Goal: Task Accomplishment & Management: Use online tool/utility

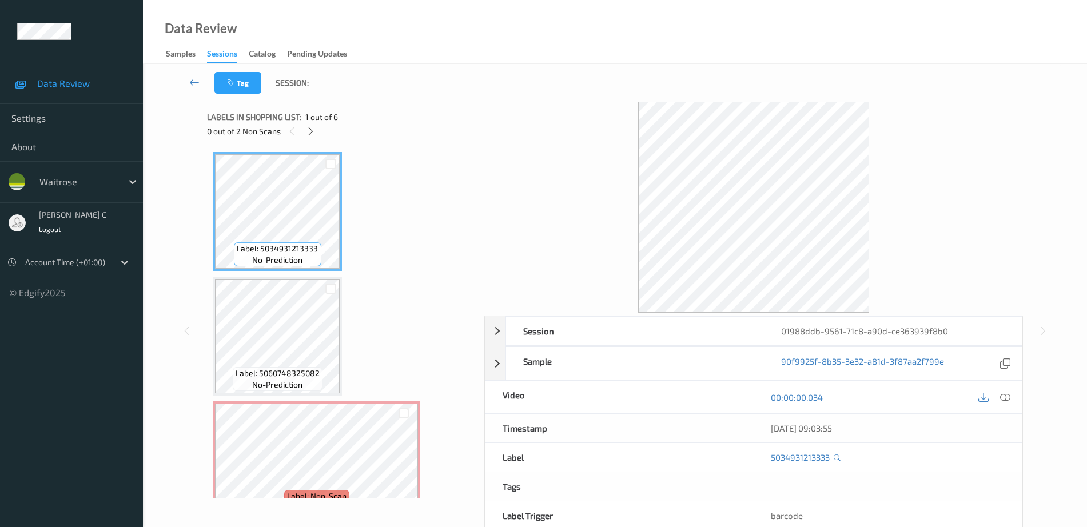
click at [270, 244] on span "Label: 5034931213333" at bounding box center [277, 248] width 81 height 11
click at [309, 374] on span "Label: 5060748325082" at bounding box center [278, 373] width 84 height 11
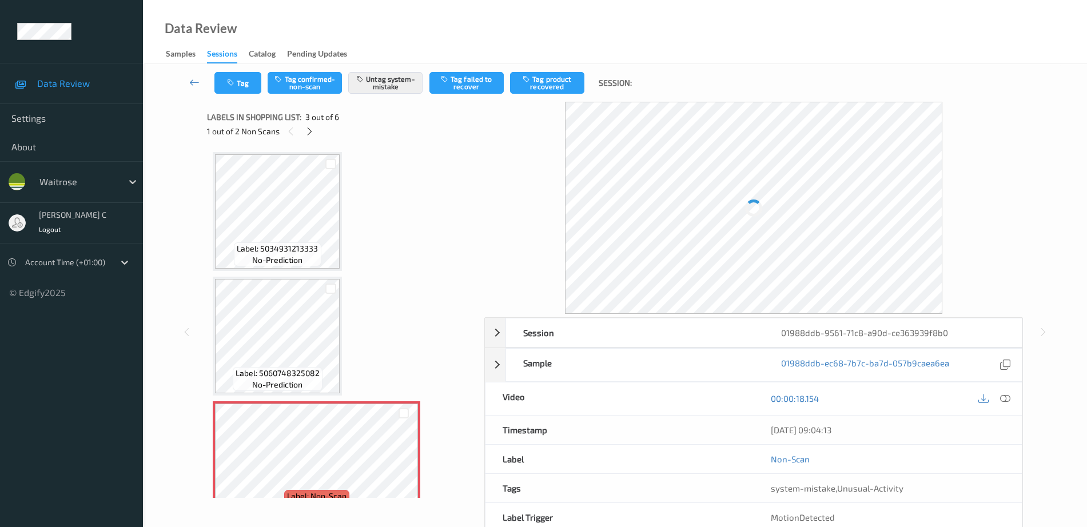
scroll to position [143, 0]
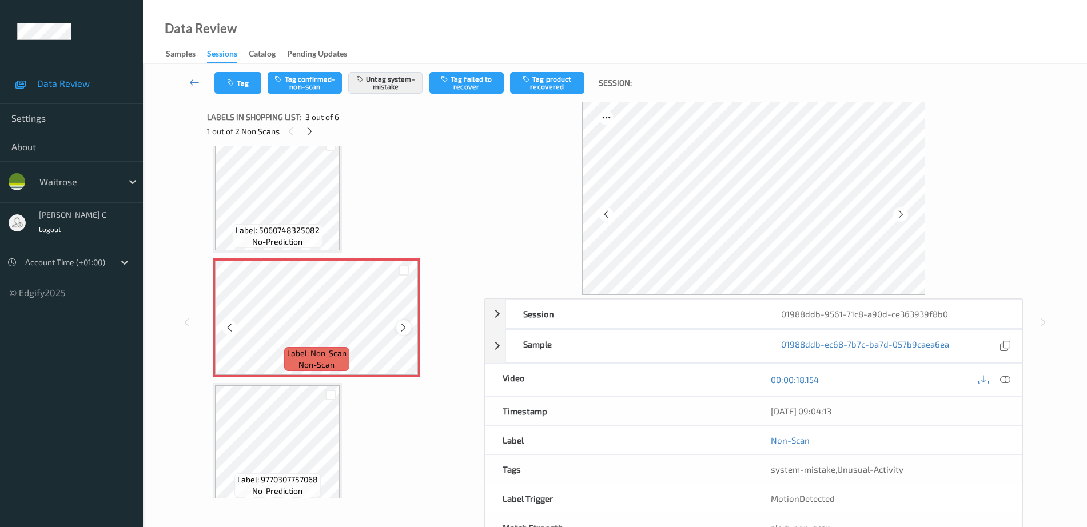
click at [401, 328] on icon at bounding box center [403, 327] width 10 height 10
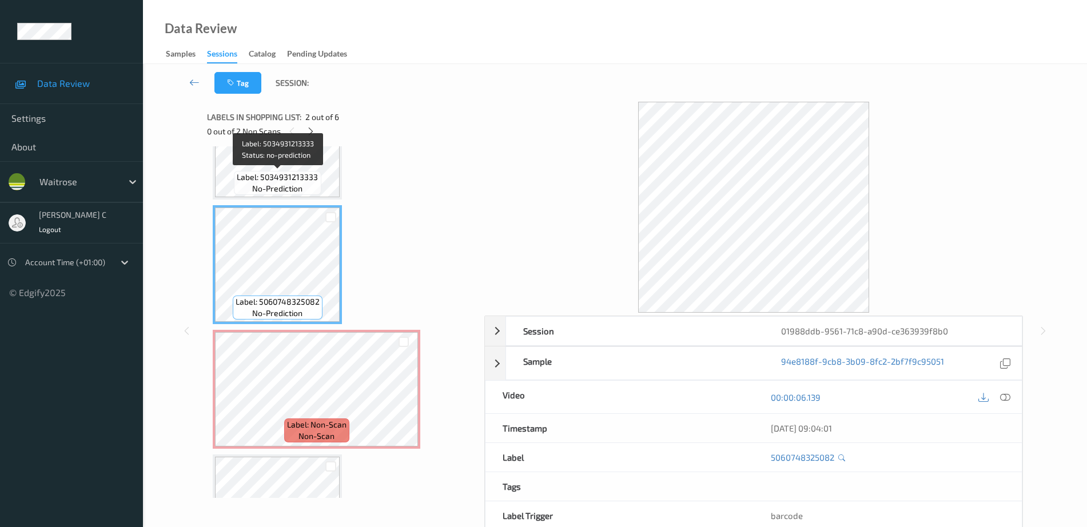
click at [289, 175] on span "Label: 5034931213333" at bounding box center [277, 177] width 81 height 11
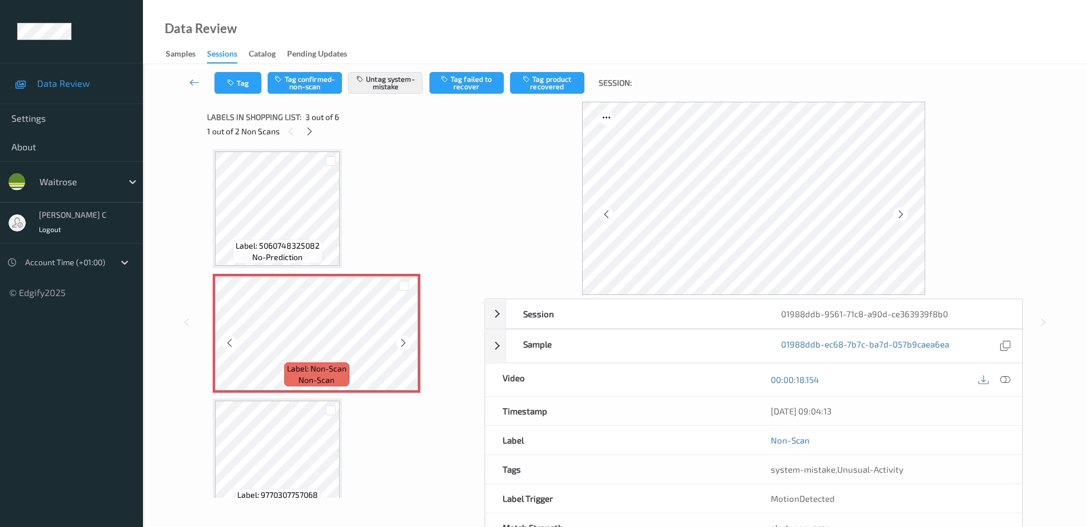
scroll to position [214, 0]
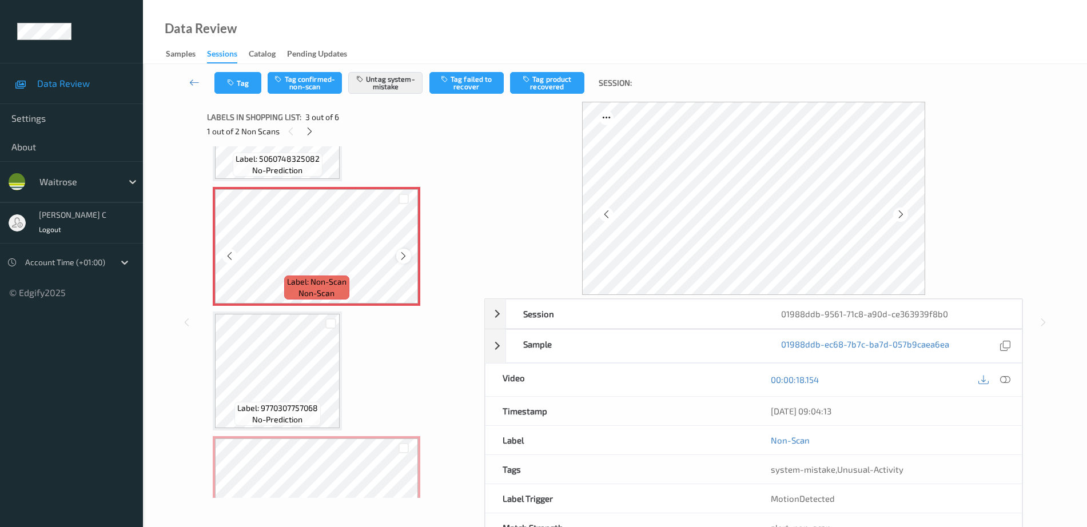
click at [405, 259] on icon at bounding box center [403, 256] width 10 height 10
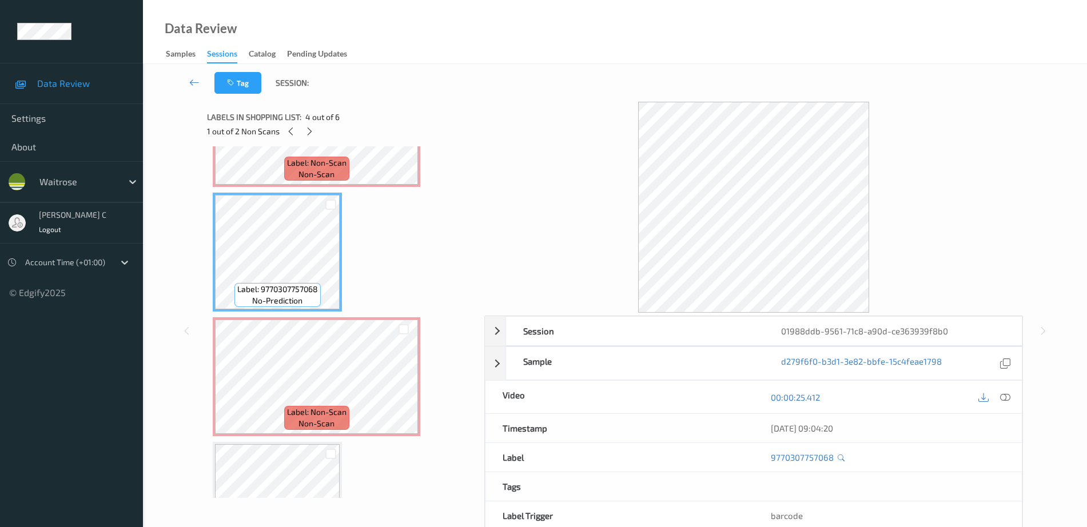
scroll to position [357, 0]
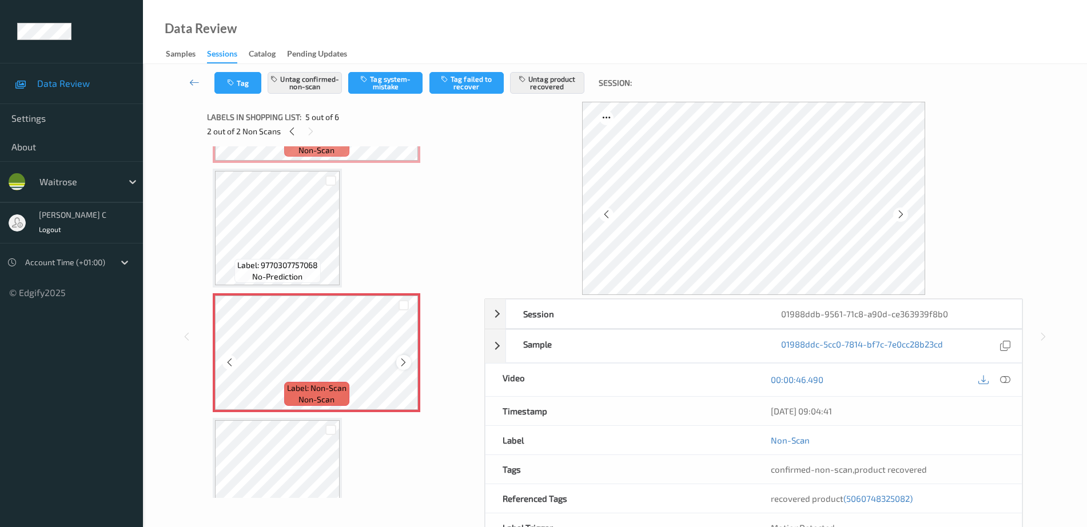
click at [409, 359] on div at bounding box center [403, 362] width 14 height 14
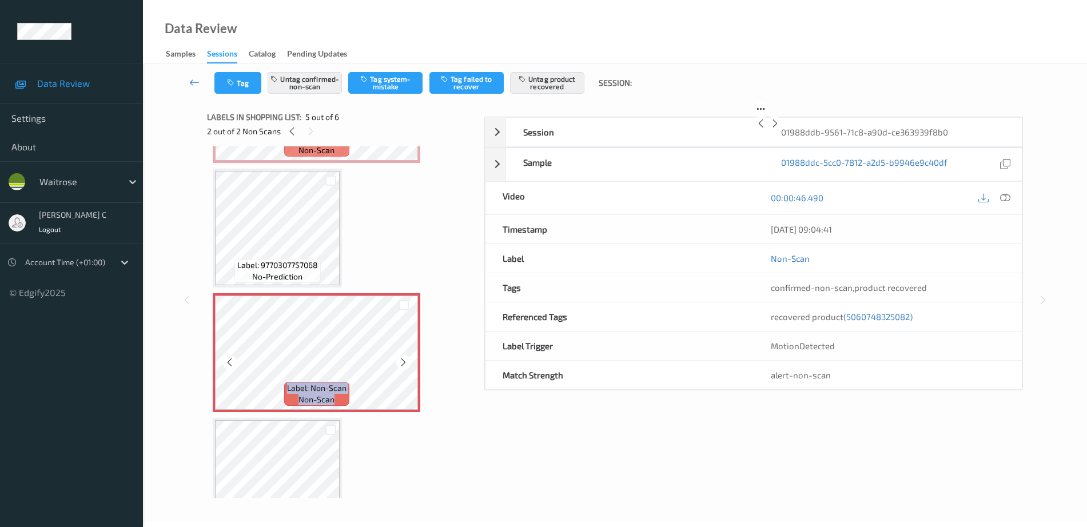
click at [409, 359] on div at bounding box center [403, 362] width 14 height 14
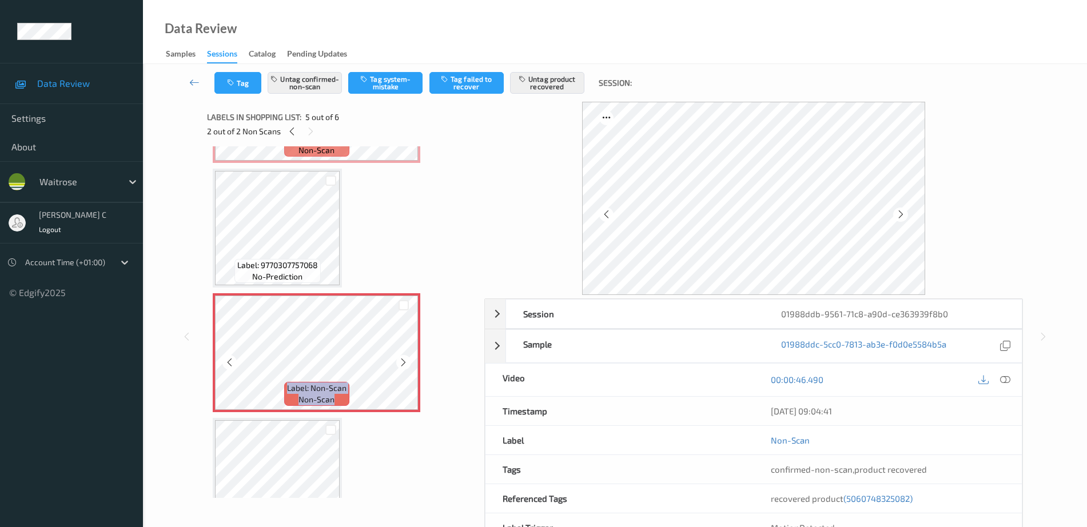
click at [409, 359] on div at bounding box center [403, 362] width 14 height 14
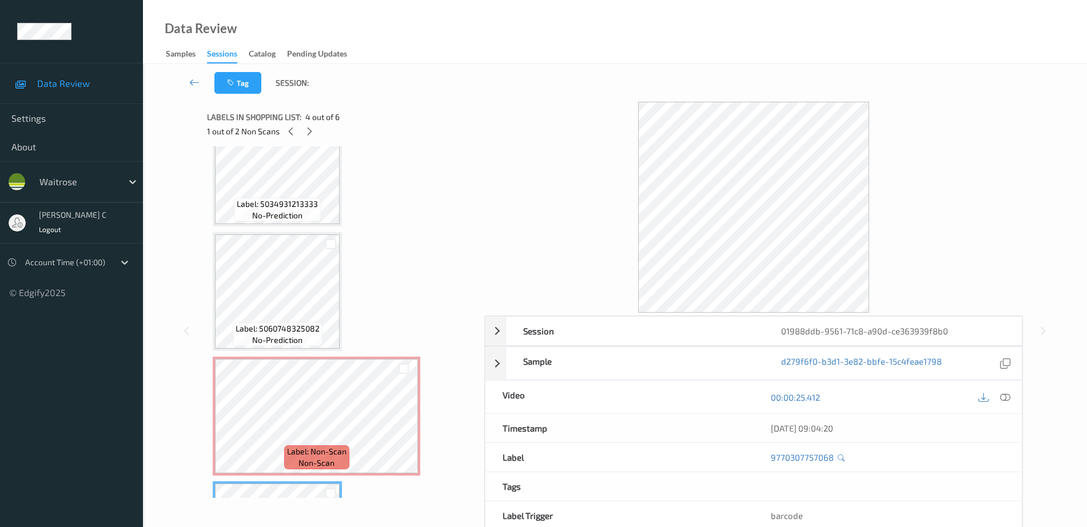
scroll to position [0, 0]
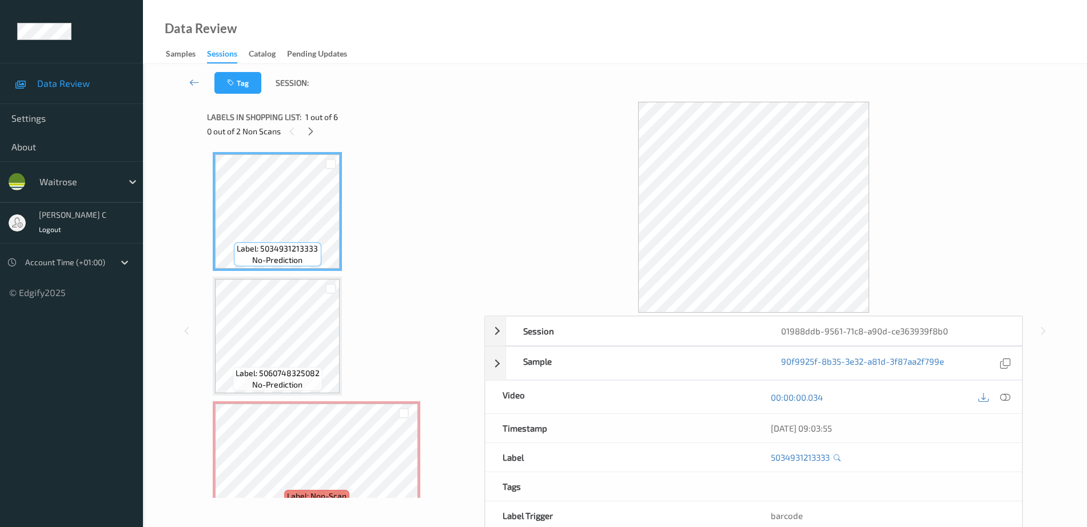
click at [1009, 397] on icon at bounding box center [1005, 397] width 10 height 10
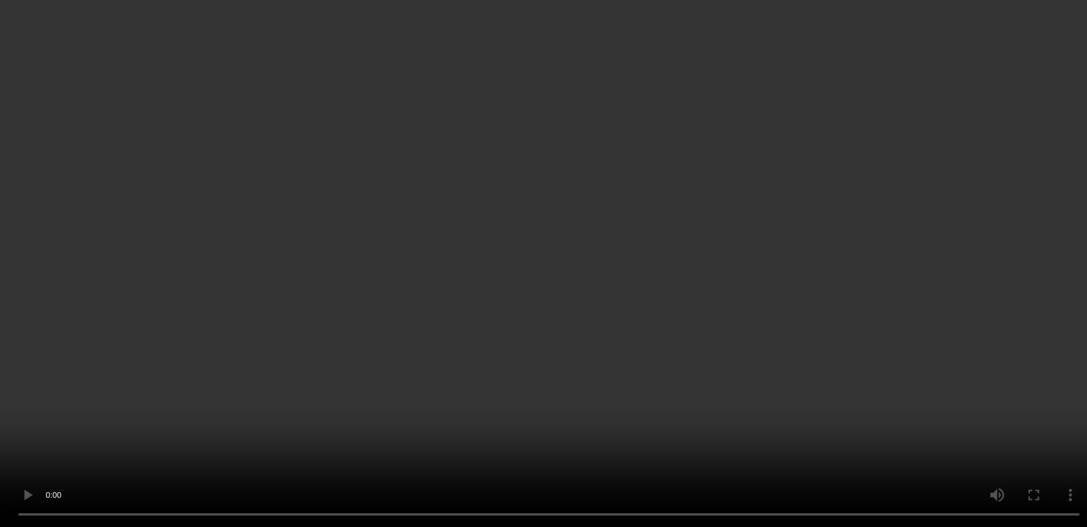
scroll to position [143, 0]
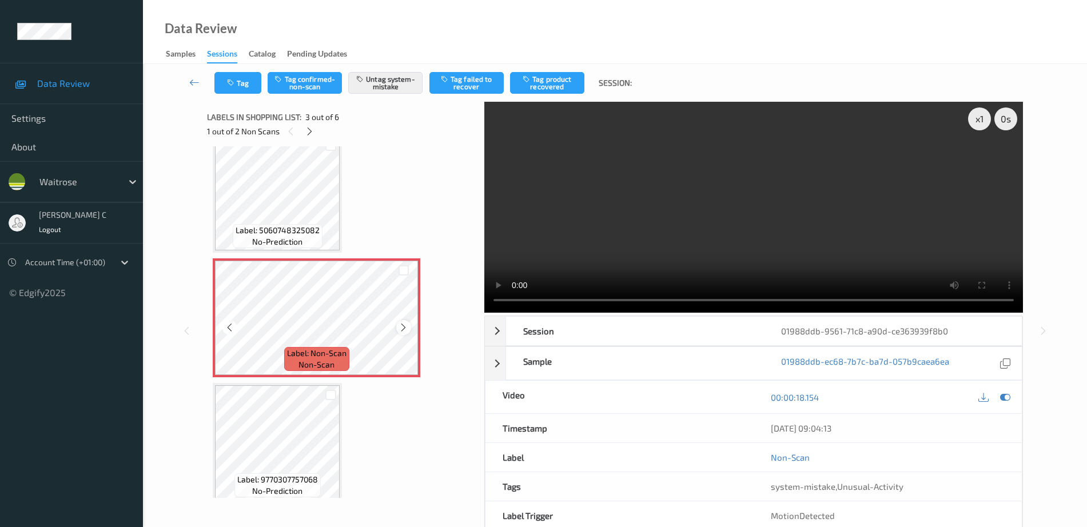
click at [406, 322] on icon at bounding box center [403, 327] width 10 height 10
click at [405, 333] on div at bounding box center [403, 327] width 14 height 14
click at [376, 85] on button "Untag system-mistake" at bounding box center [385, 83] width 74 height 22
click at [234, 79] on icon "button" at bounding box center [232, 83] width 10 height 8
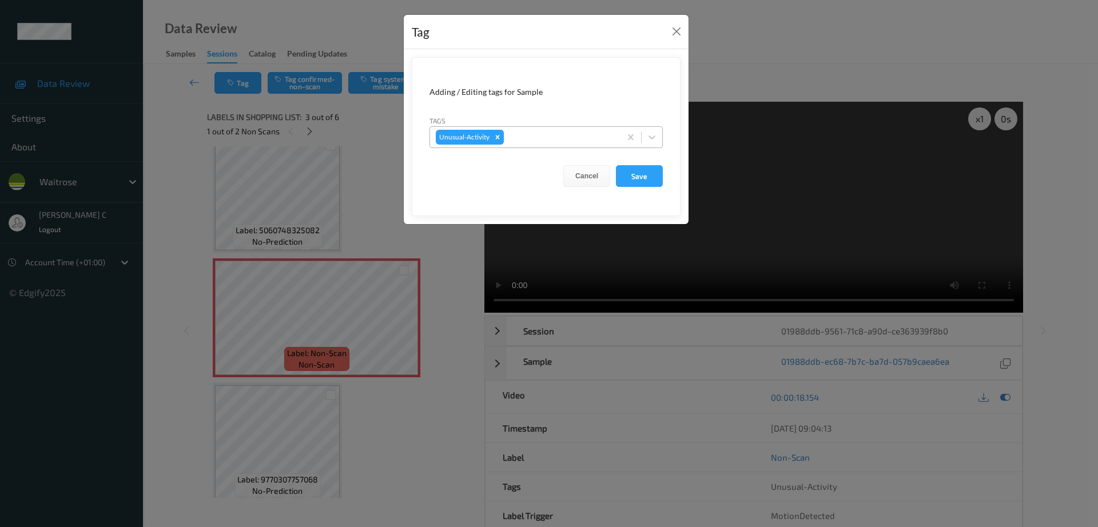
click at [499, 141] on icon "Remove Unusual-Activity" at bounding box center [497, 137] width 8 height 8
click at [627, 177] on button "Save" at bounding box center [639, 176] width 47 height 22
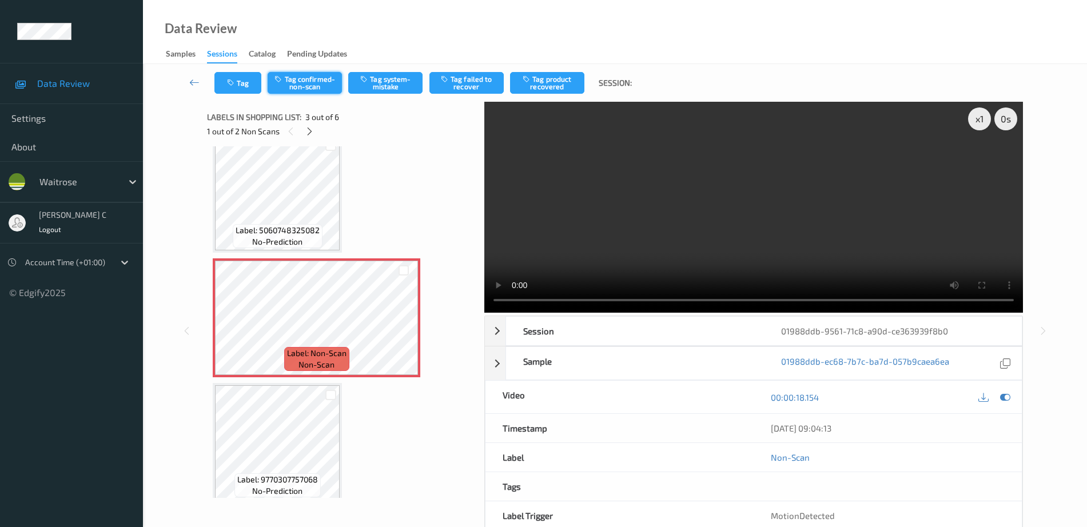
click at [312, 86] on button "Tag confirmed-non-scan" at bounding box center [305, 83] width 74 height 22
click at [559, 83] on button "Tag product recovered" at bounding box center [547, 83] width 74 height 22
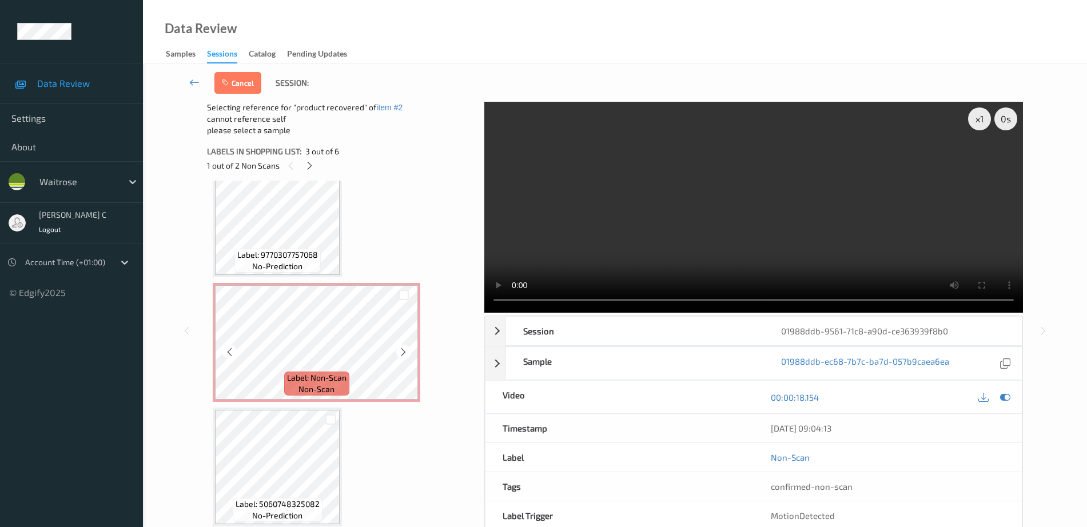
scroll to position [57, 0]
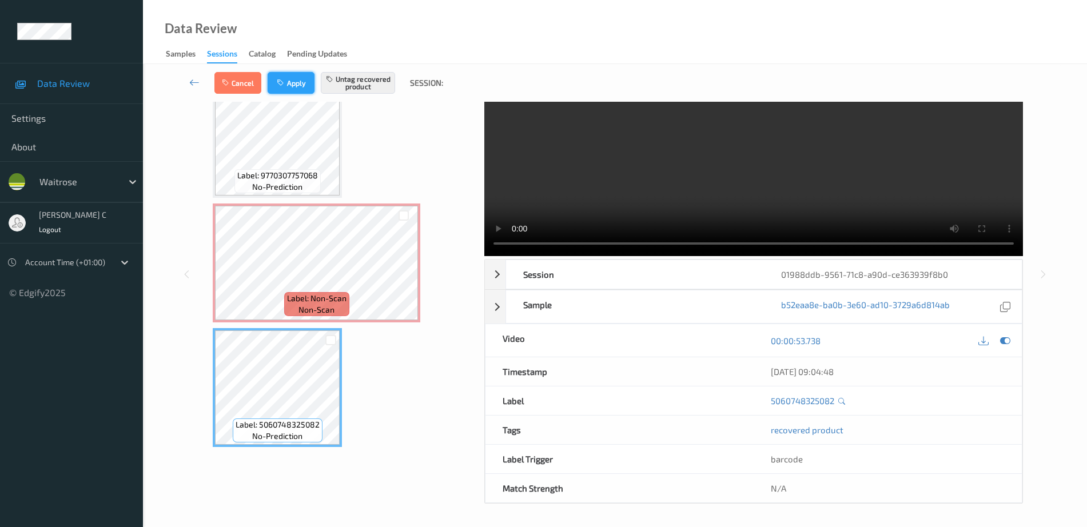
click at [292, 84] on button "Apply" at bounding box center [291, 83] width 47 height 22
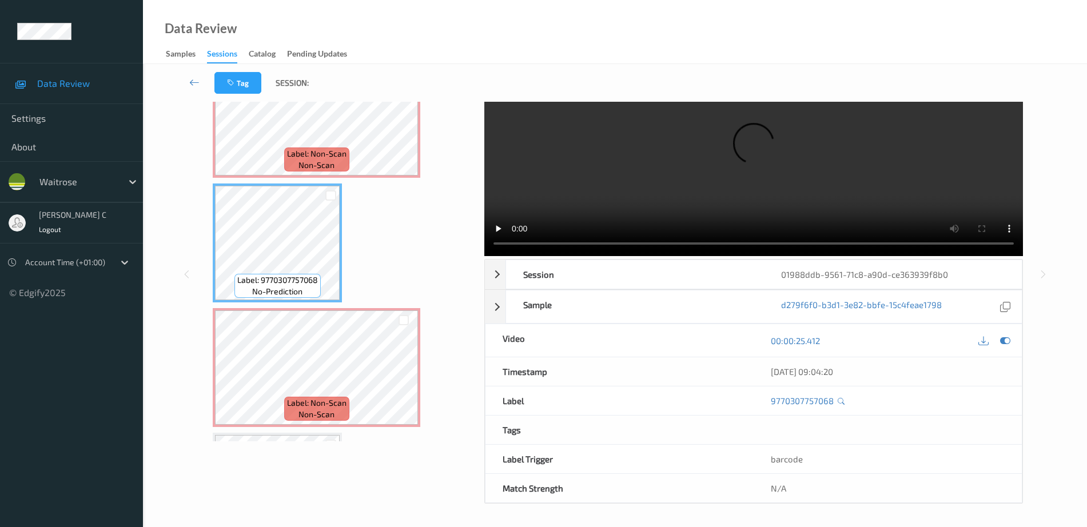
scroll to position [402, 0]
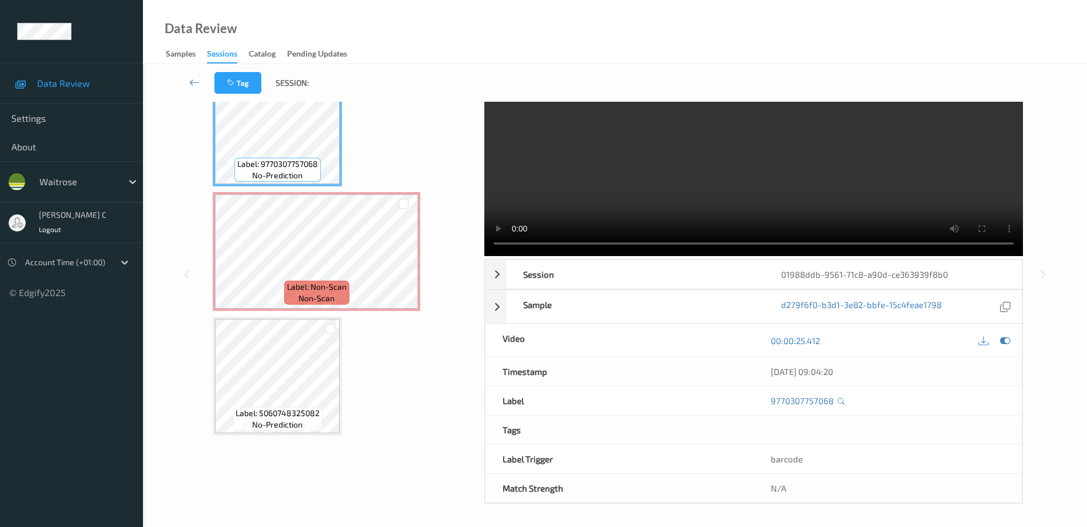
click at [304, 287] on span "Label: Non-Scan" at bounding box center [316, 286] width 59 height 11
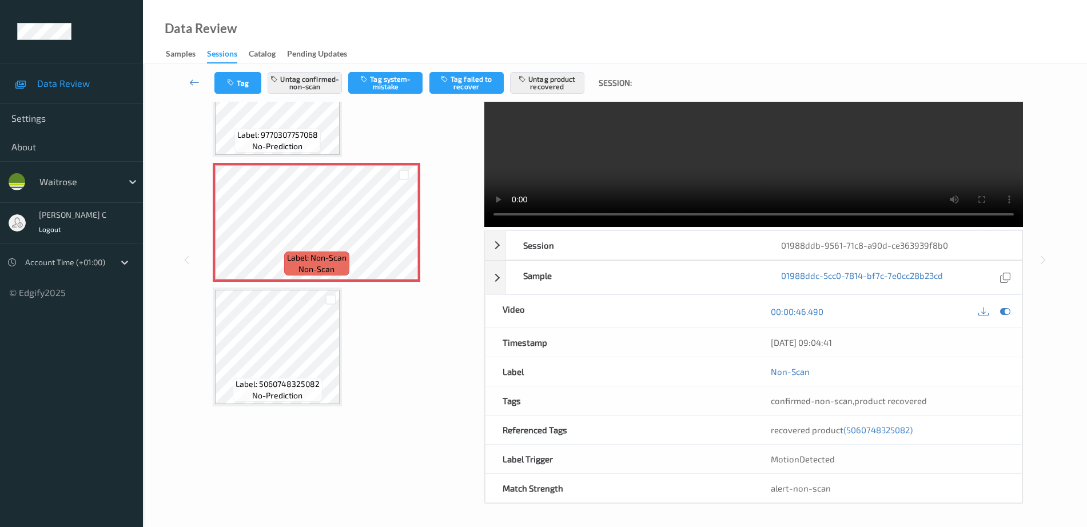
scroll to position [0, 0]
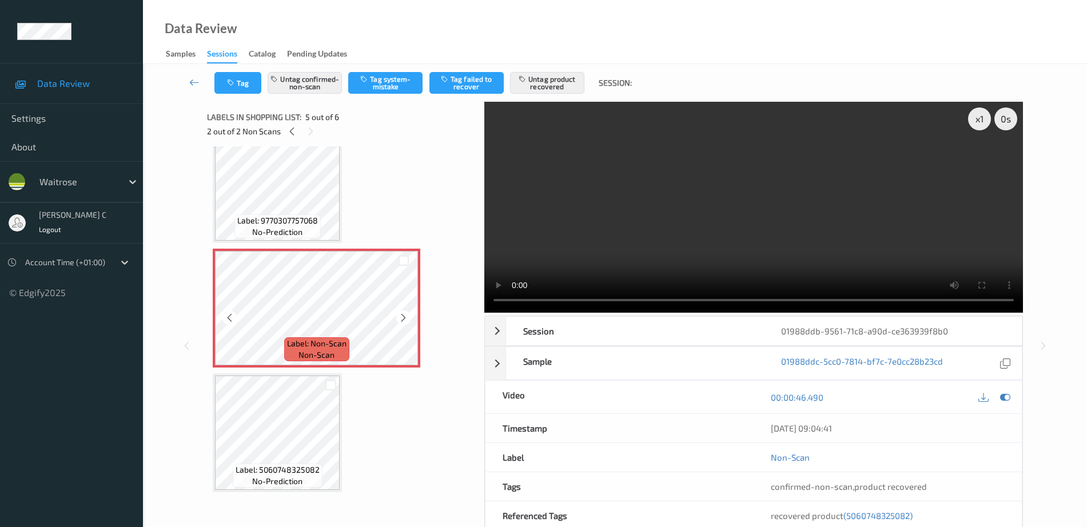
click at [403, 323] on div at bounding box center [403, 317] width 14 height 14
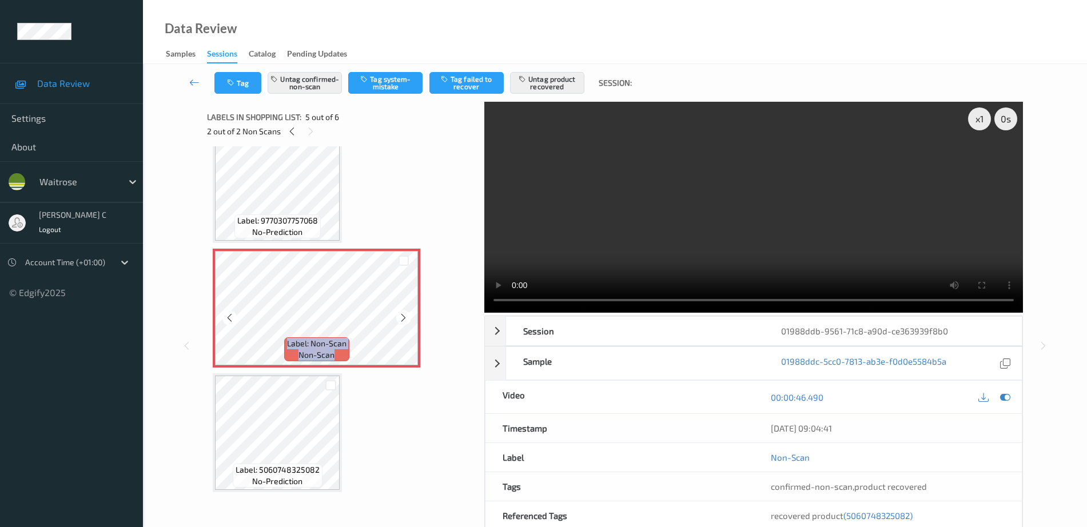
click at [403, 323] on div at bounding box center [403, 317] width 14 height 14
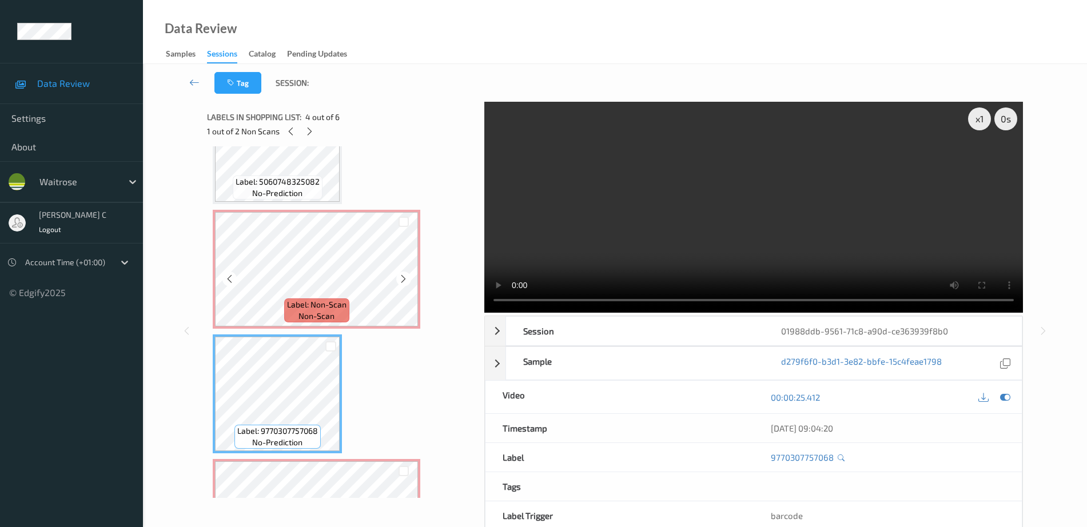
scroll to position [188, 0]
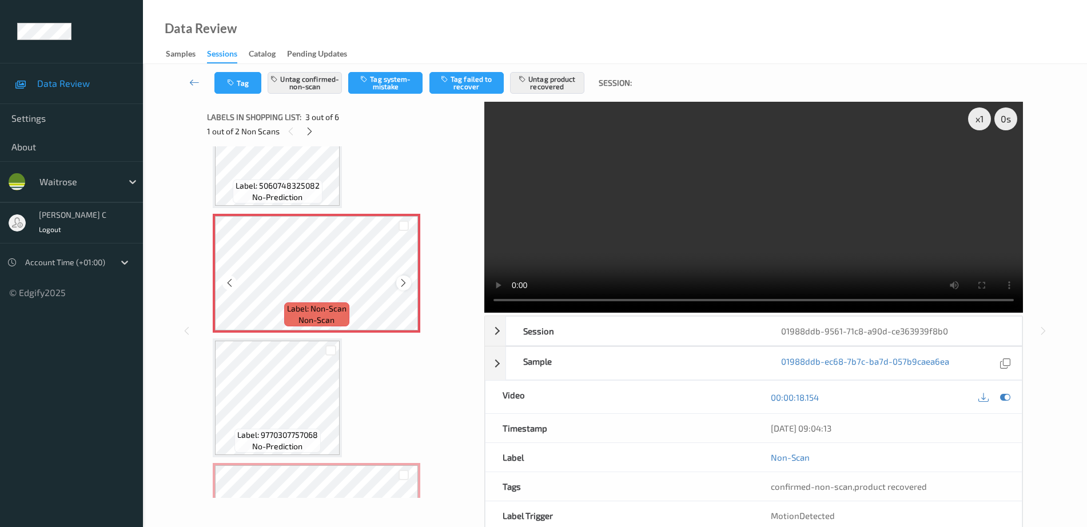
click at [400, 285] on icon at bounding box center [403, 283] width 10 height 10
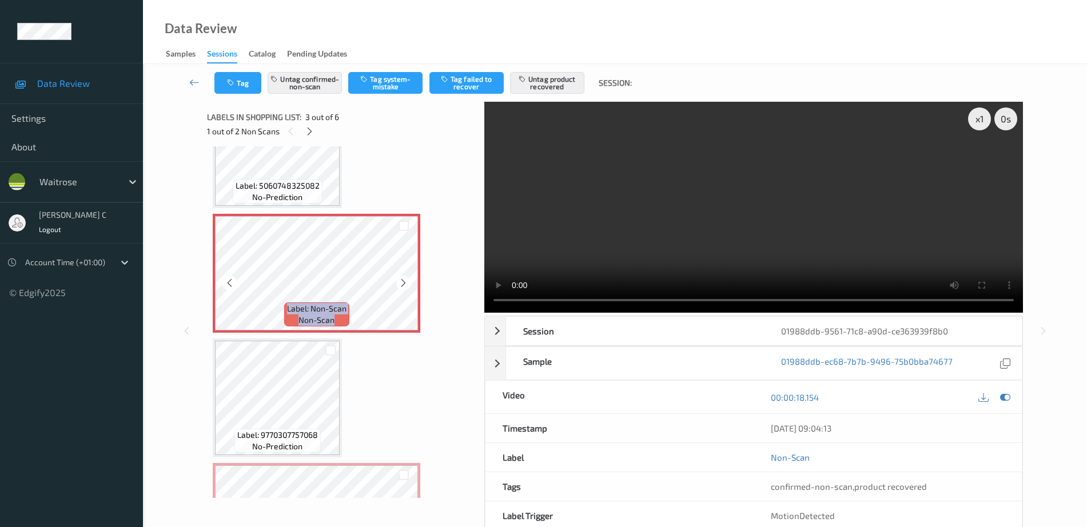
click at [400, 285] on icon at bounding box center [403, 283] width 10 height 10
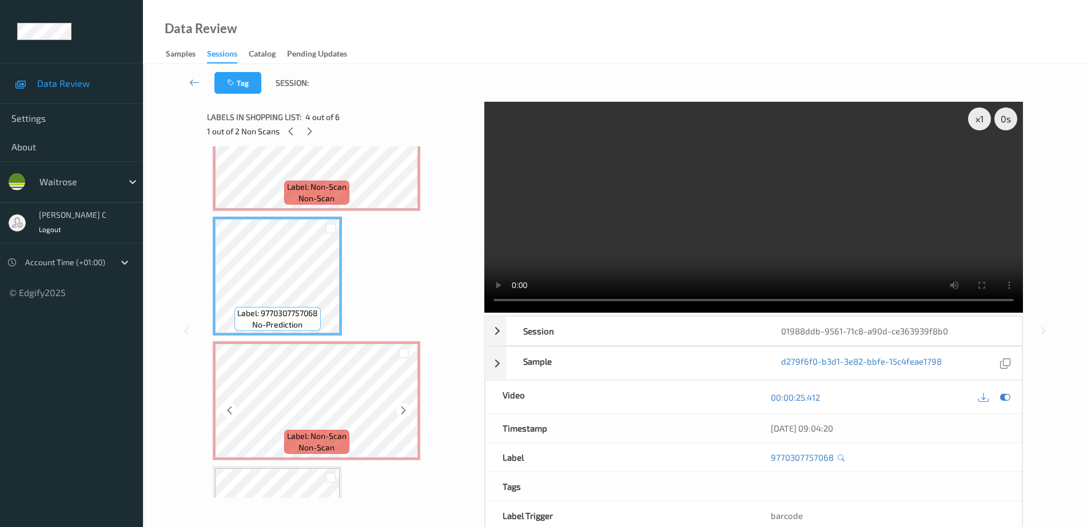
scroll to position [330, 0]
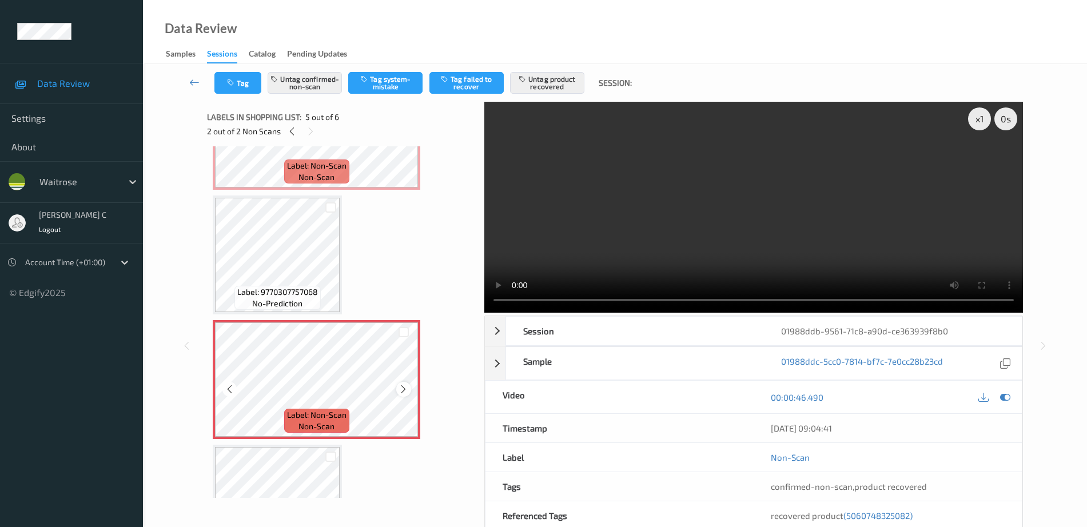
click at [401, 385] on icon at bounding box center [403, 389] width 10 height 10
click at [400, 385] on icon at bounding box center [403, 389] width 10 height 10
click at [302, 90] on button "Untag confirmed-non-scan" at bounding box center [305, 83] width 74 height 22
click at [550, 78] on button "Untag product recovered" at bounding box center [547, 83] width 74 height 22
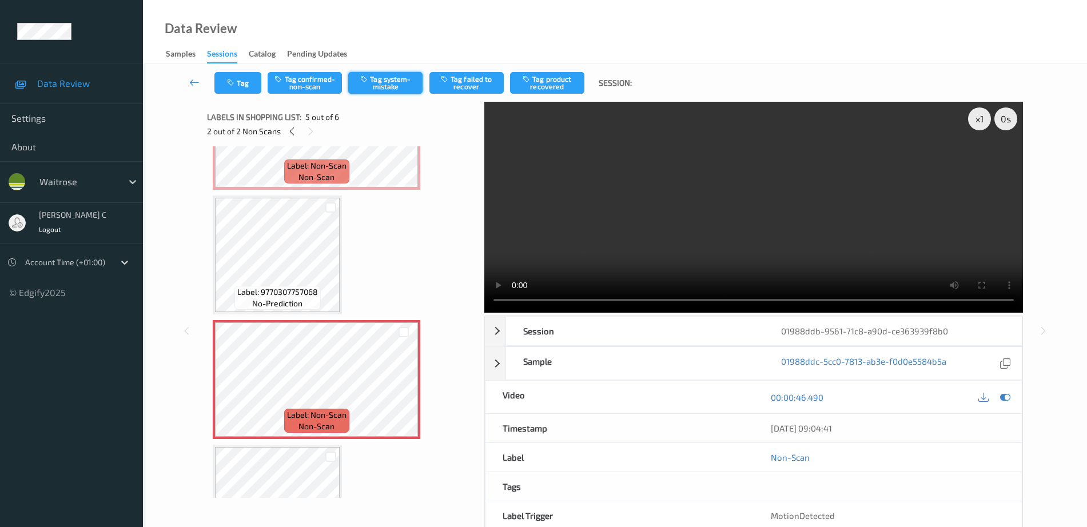
click at [387, 87] on button "Tag system-mistake" at bounding box center [385, 83] width 74 height 22
click at [387, 87] on div "Tag Tag confirmed-non-scan Tag system-mistake Tag failed to recover Tag product…" at bounding box center [614, 83] width 897 height 38
click at [235, 83] on icon "button" at bounding box center [232, 83] width 10 height 8
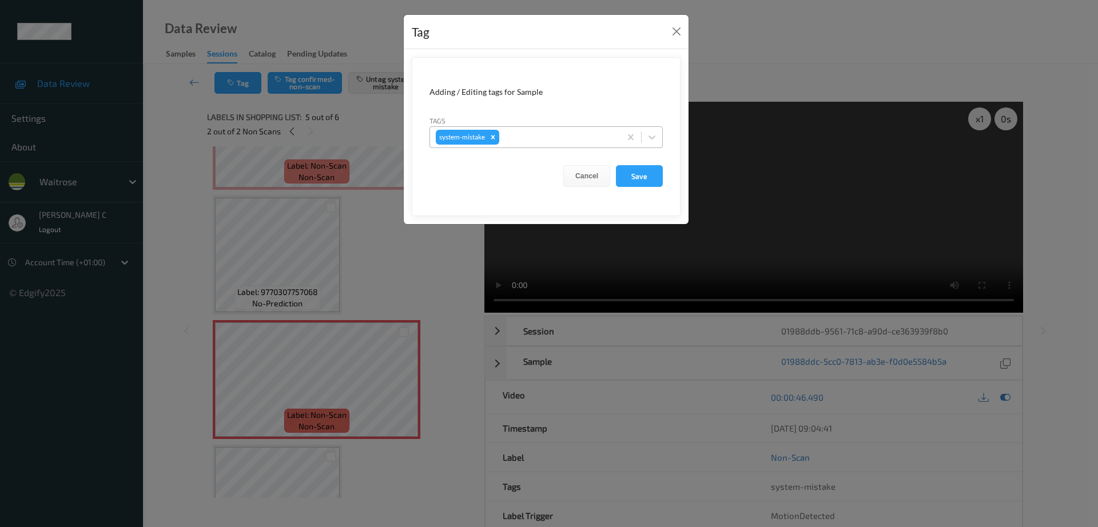
click at [533, 133] on div at bounding box center [557, 137] width 113 height 14
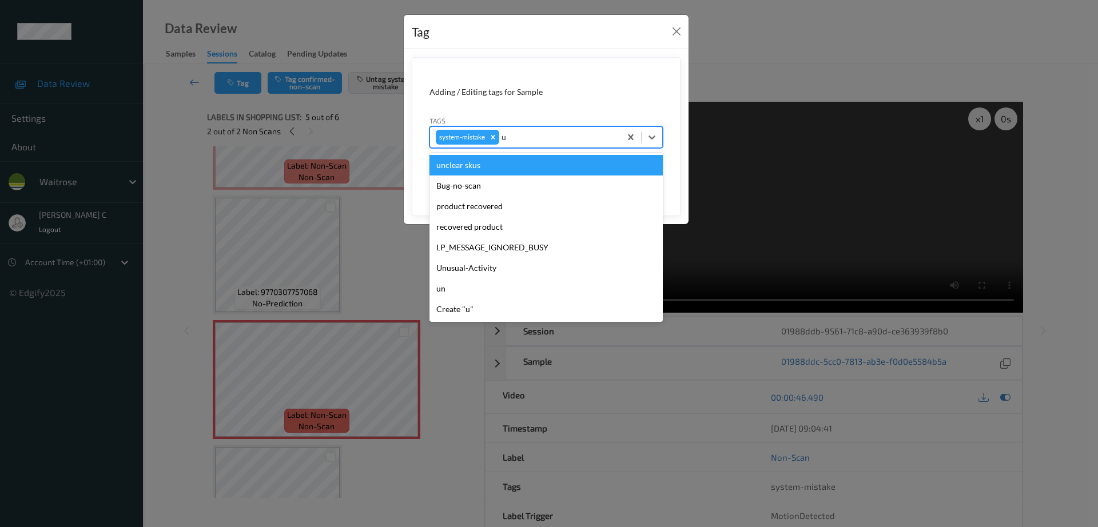
type input "un"
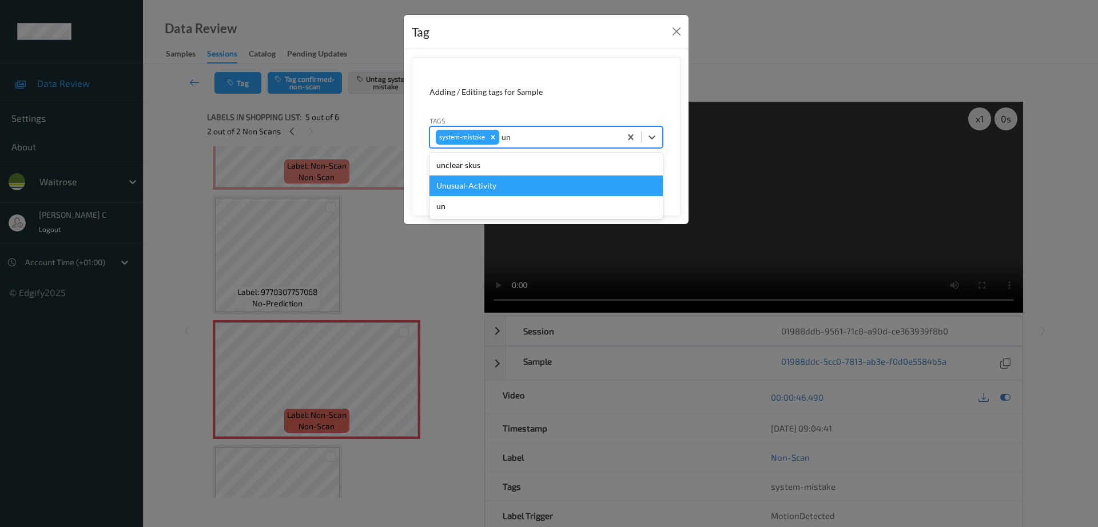
click at [487, 187] on div "Unusual-Activity" at bounding box center [545, 186] width 233 height 21
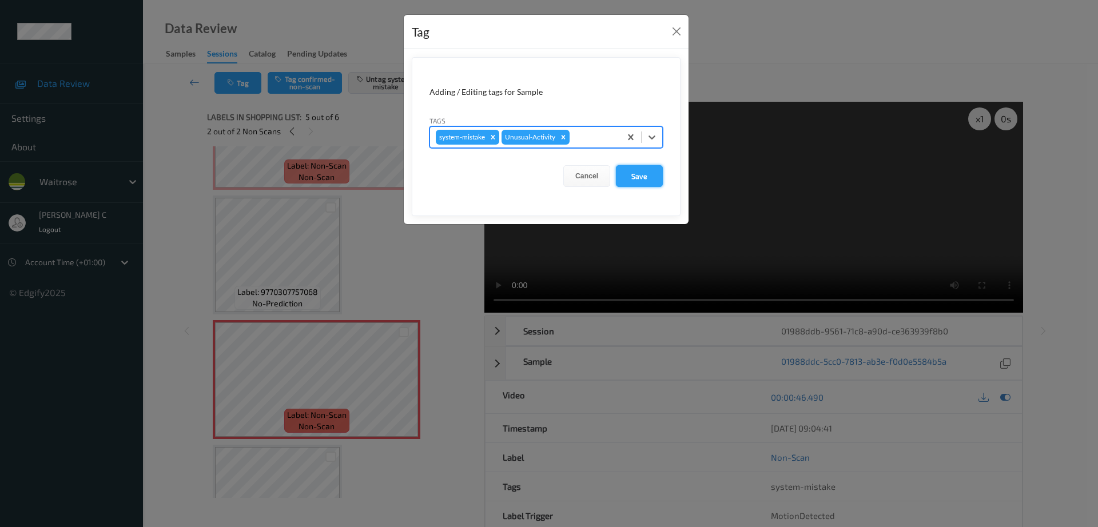
click at [639, 181] on button "Save" at bounding box center [639, 176] width 47 height 22
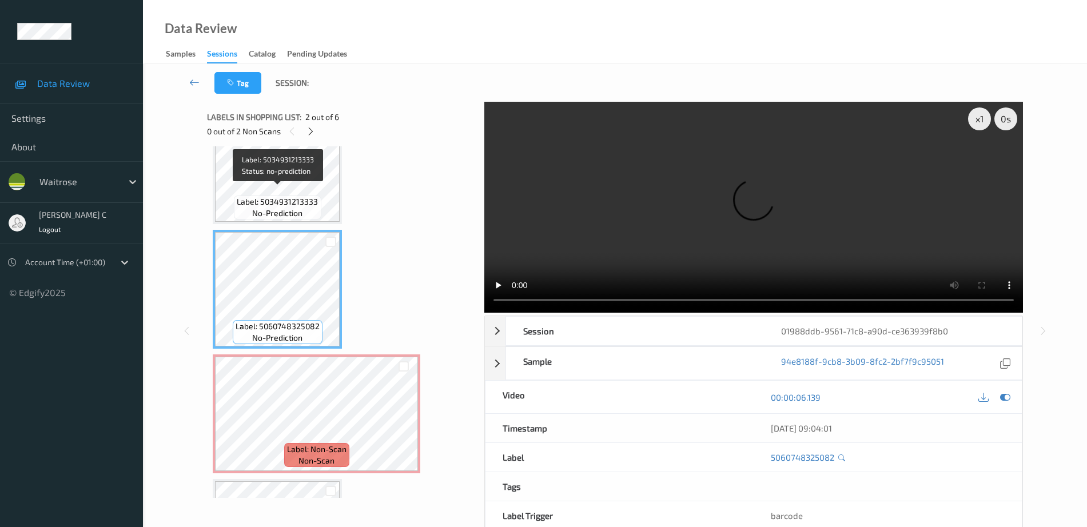
scroll to position [71, 0]
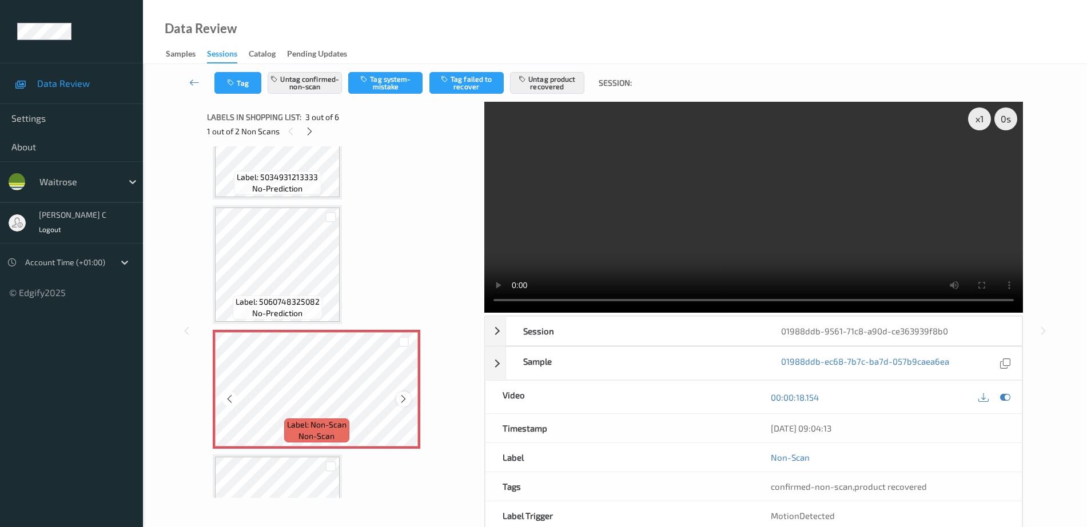
click at [405, 396] on icon at bounding box center [403, 399] width 10 height 10
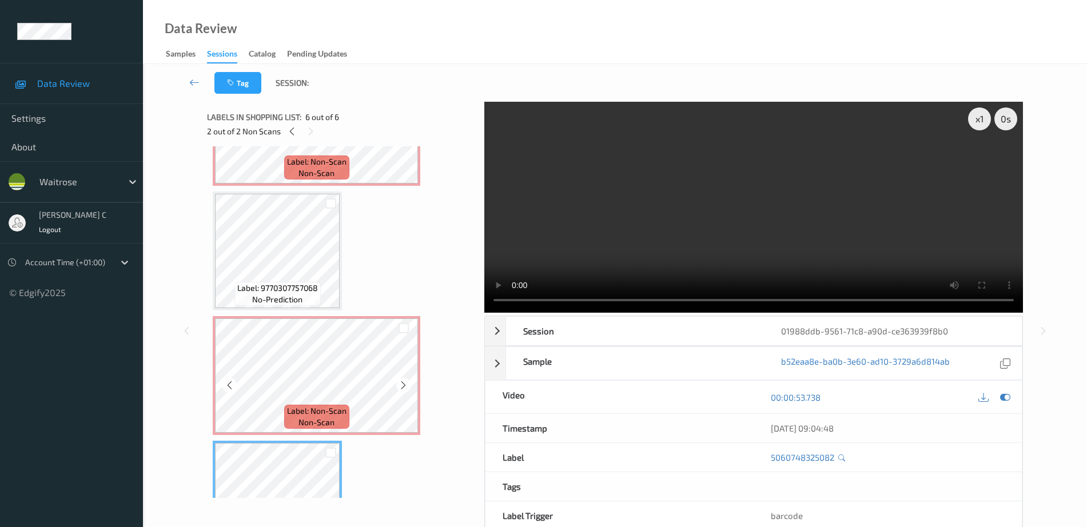
scroll to position [188, 0]
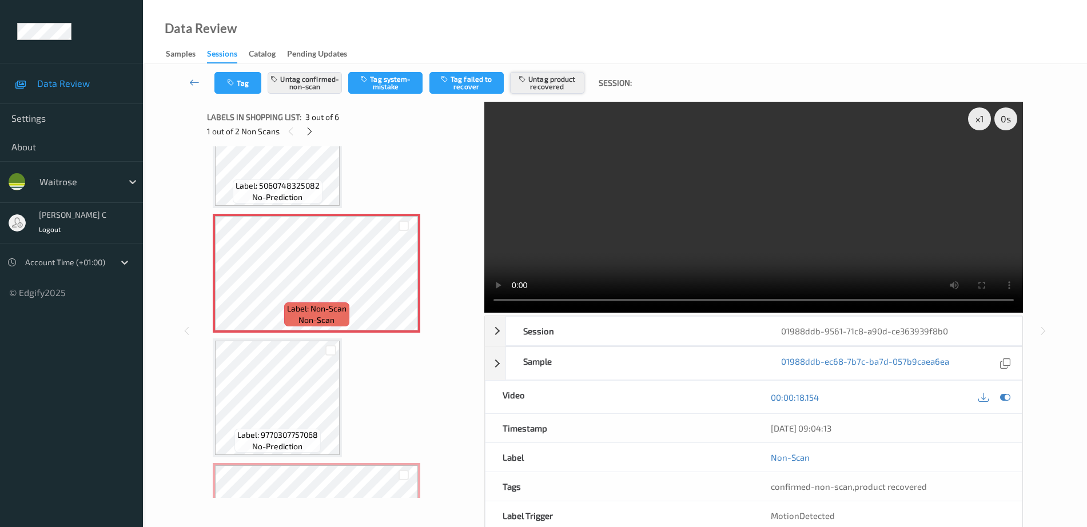
click at [543, 82] on button "Untag product recovered" at bounding box center [547, 83] width 74 height 22
click at [544, 81] on button "Tag product recovered" at bounding box center [547, 83] width 74 height 22
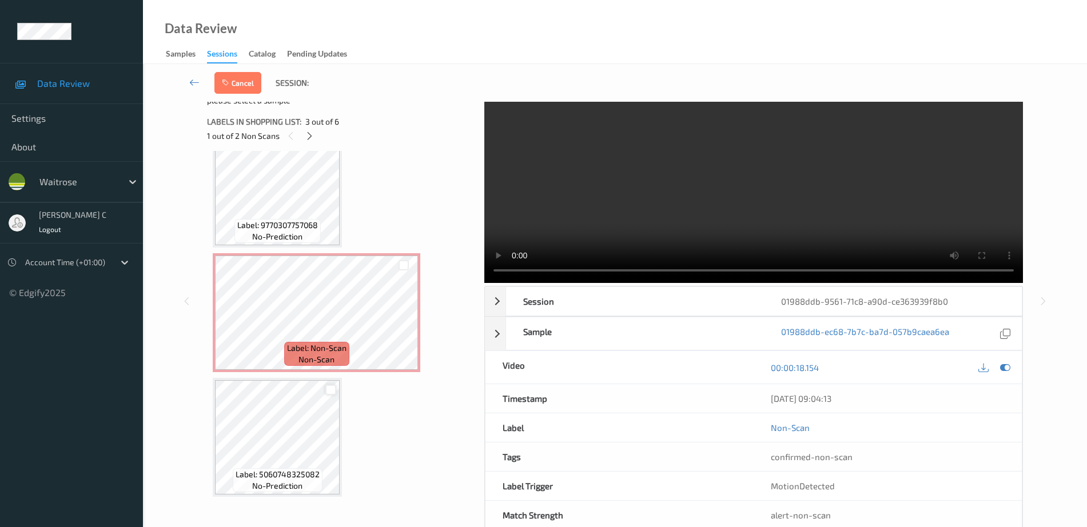
scroll to position [57, 0]
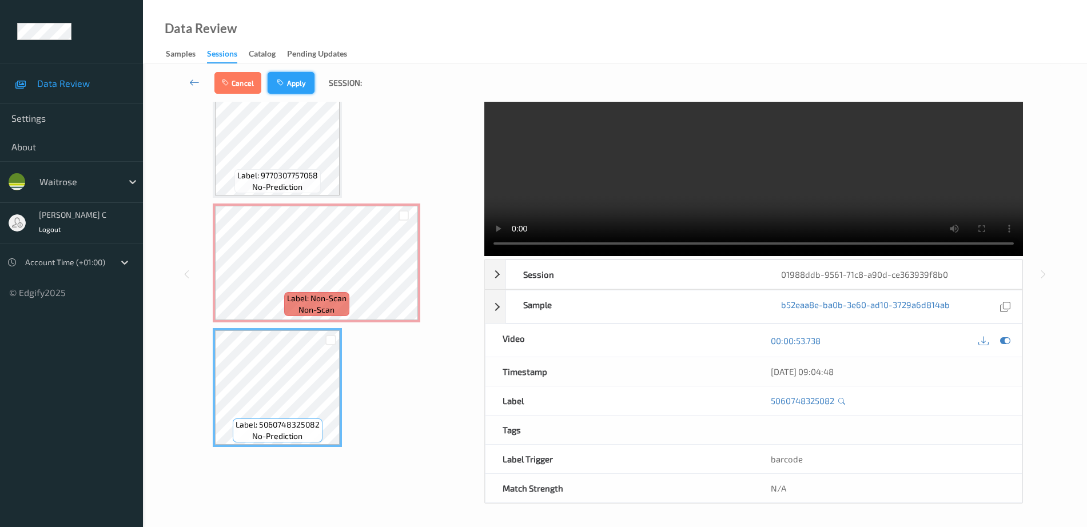
click at [300, 82] on button "Apply" at bounding box center [291, 83] width 47 height 22
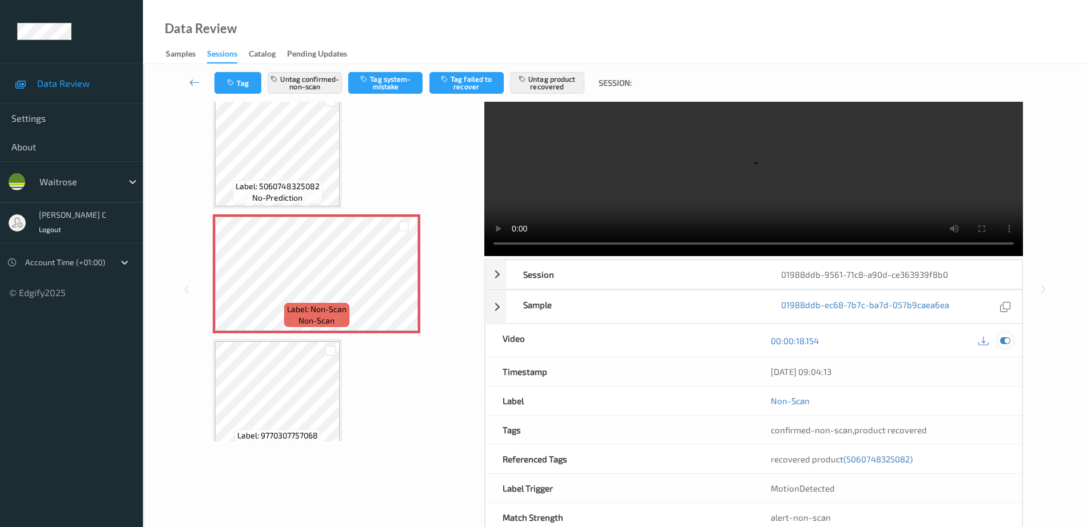
click at [1013, 338] on div at bounding box center [1005, 340] width 15 height 15
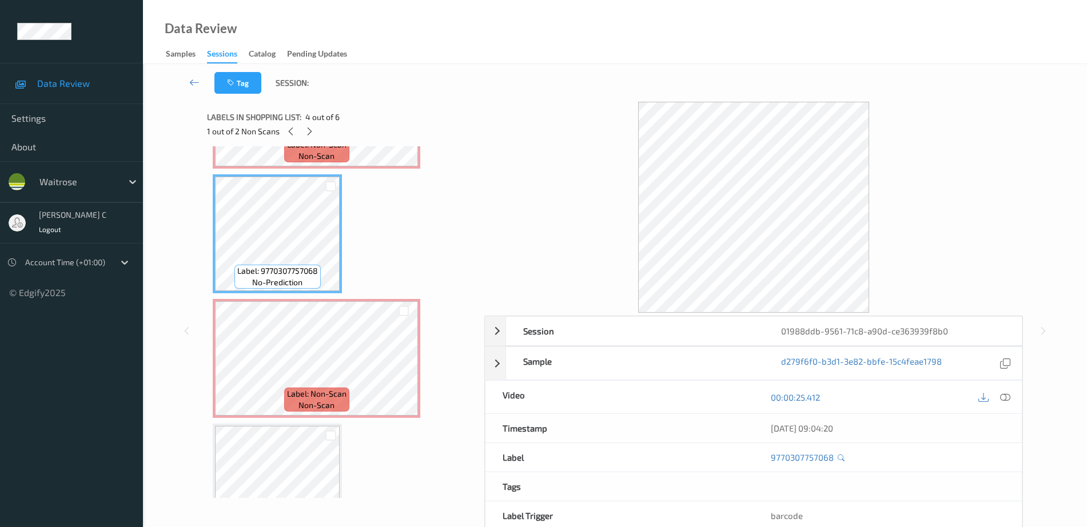
scroll to position [357, 0]
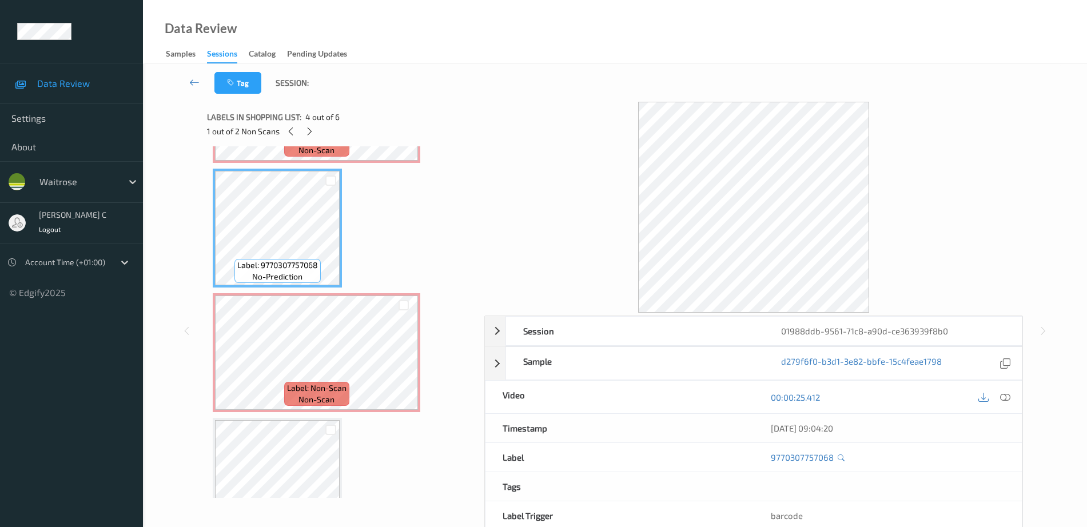
click at [314, 404] on span "non-scan" at bounding box center [316, 399] width 36 height 11
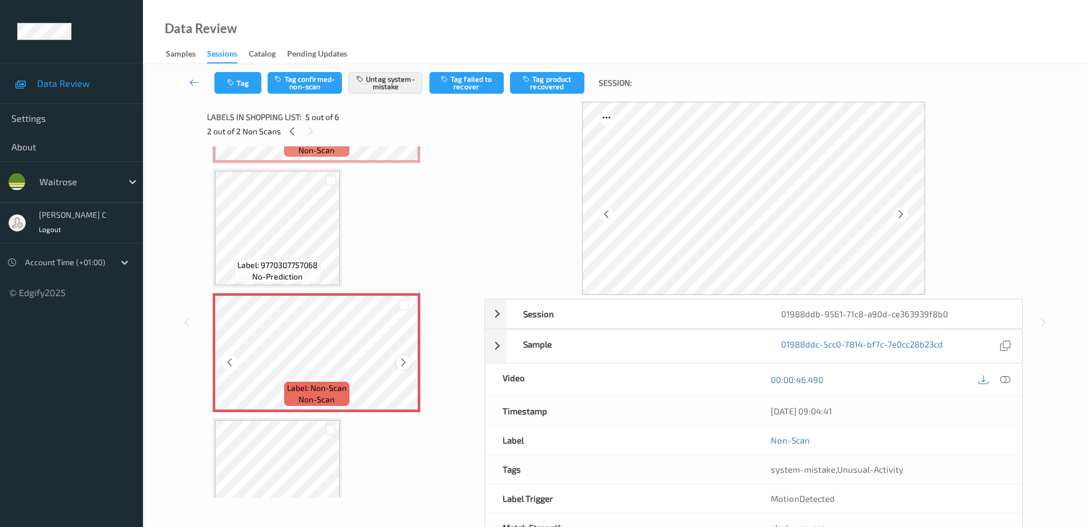
click at [408, 365] on icon at bounding box center [403, 362] width 10 height 10
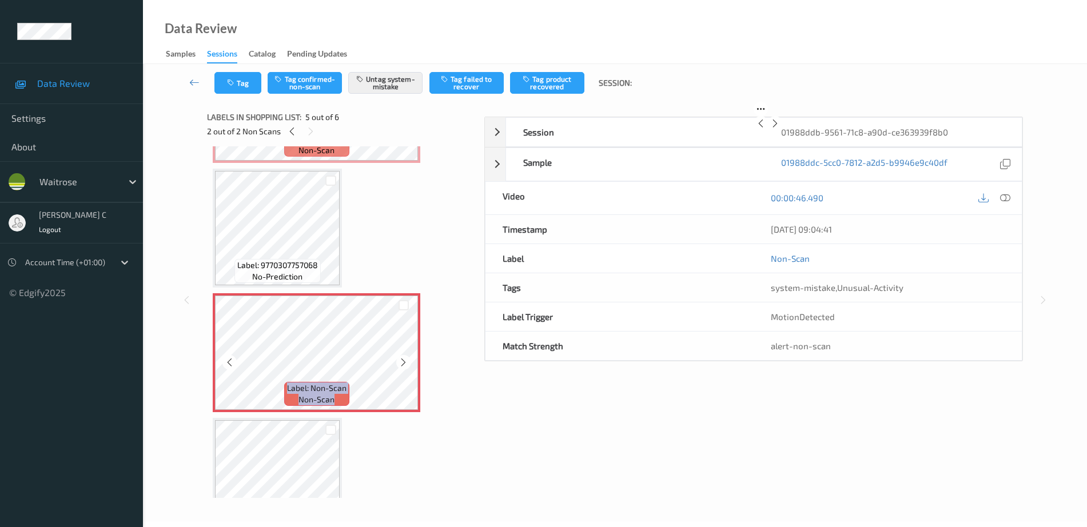
click at [408, 365] on icon at bounding box center [403, 362] width 10 height 10
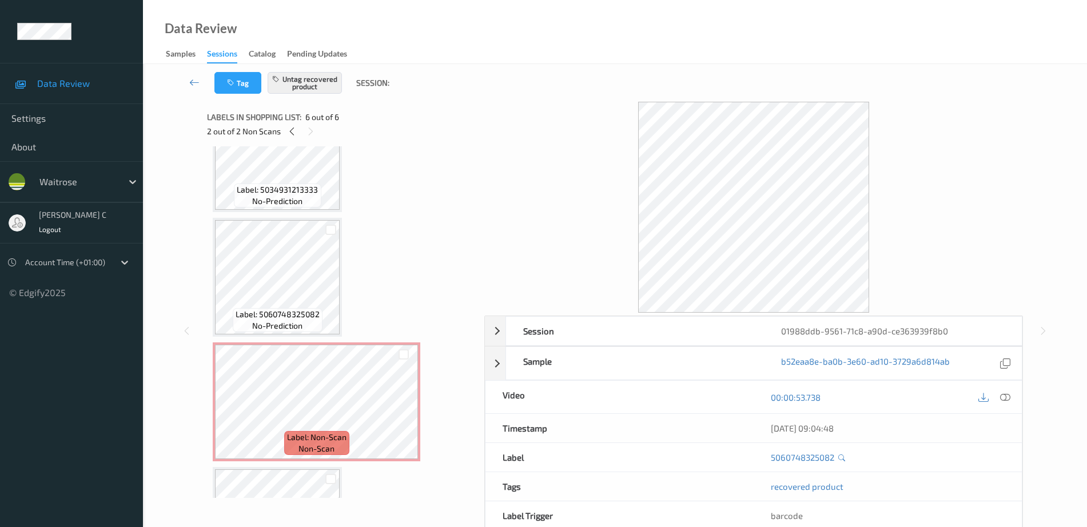
scroll to position [45, 0]
